Goal: Task Accomplishment & Management: Use online tool/utility

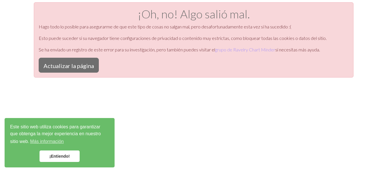
click at [62, 154] on font "¡Entiendo!" at bounding box center [59, 156] width 20 height 5
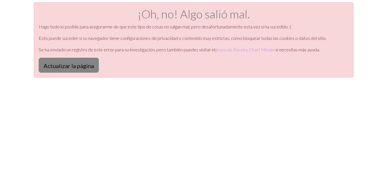
click at [56, 69] on font "Actualizar la página" at bounding box center [69, 65] width 50 height 7
click at [76, 73] on div "¡Oh, no! Algo salió mal. Hago todo lo posible para asegurarme de que este tipo …" at bounding box center [194, 39] width 320 height 75
click at [76, 69] on font "Actualizar la página" at bounding box center [69, 65] width 50 height 7
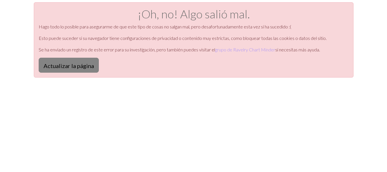
click at [76, 69] on font "Actualizar la página" at bounding box center [69, 65] width 50 height 7
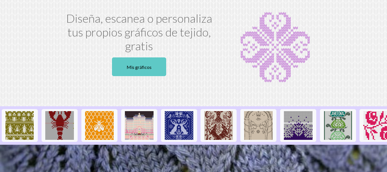
scroll to position [57, 0]
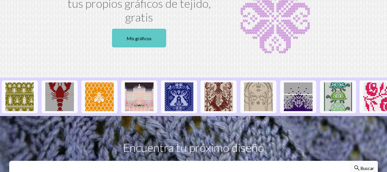
click at [151, 38] on font "Mis gráficos" at bounding box center [139, 38] width 25 height 5
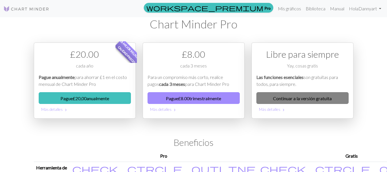
click at [328, 97] on font "Continuar a la versión gratuita" at bounding box center [302, 97] width 59 height 5
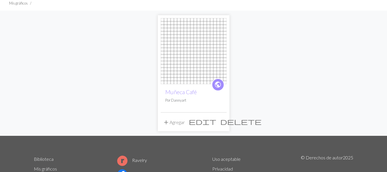
scroll to position [57, 0]
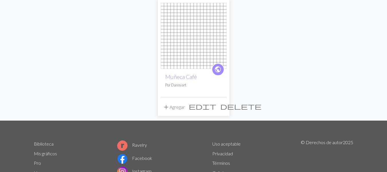
click at [198, 76] on h2 "Muñeca Café" at bounding box center [193, 76] width 57 height 7
click at [192, 78] on font "Muñeca Café" at bounding box center [181, 76] width 32 height 7
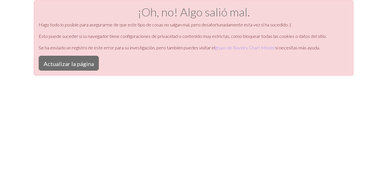
scroll to position [2, 0]
click at [66, 63] on font "Actualizar la página" at bounding box center [69, 63] width 50 height 7
